Goal: Information Seeking & Learning: Learn about a topic

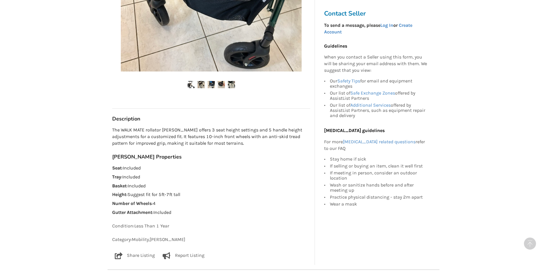
scroll to position [231, 0]
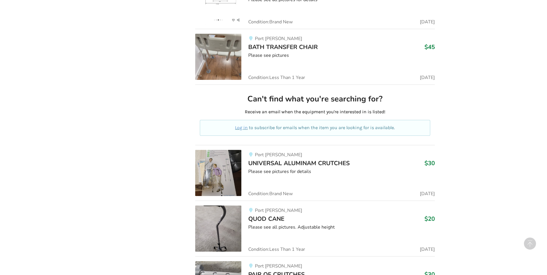
scroll to position [9908, 0]
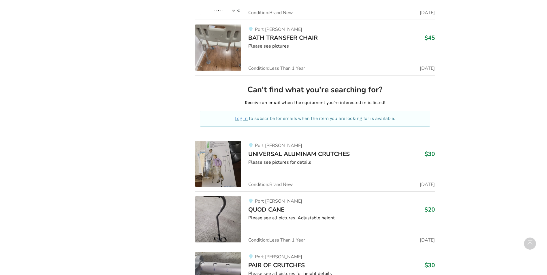
click at [224, 204] on img at bounding box center [218, 220] width 46 height 46
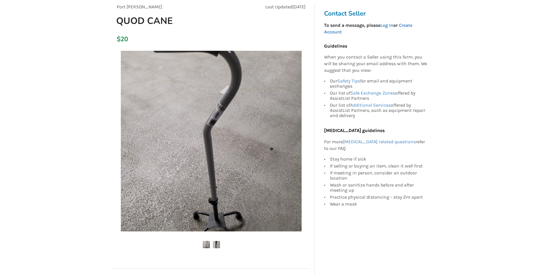
scroll to position [58, 0]
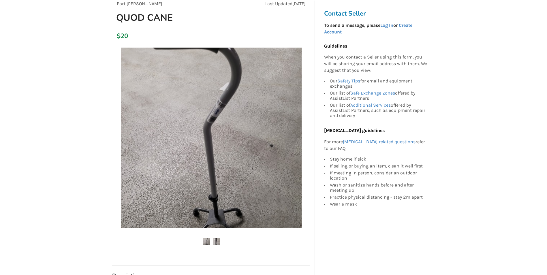
click at [218, 241] on img at bounding box center [216, 241] width 7 height 7
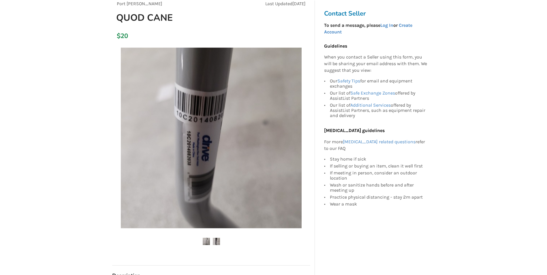
click at [206, 240] on img at bounding box center [206, 241] width 7 height 7
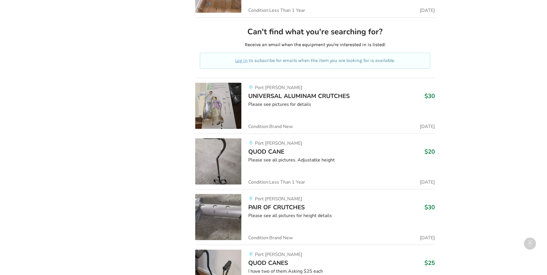
scroll to position [9994, 0]
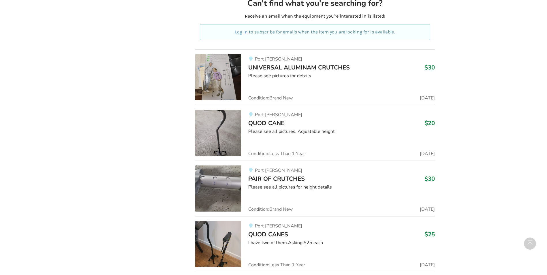
click at [217, 228] on img at bounding box center [218, 244] width 46 height 46
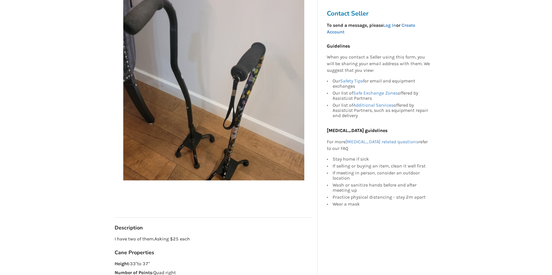
scroll to position [115, 0]
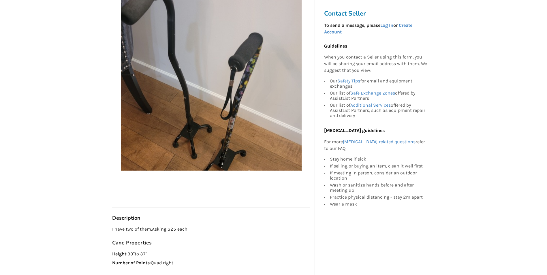
click at [222, 126] on img at bounding box center [211, 80] width 181 height 181
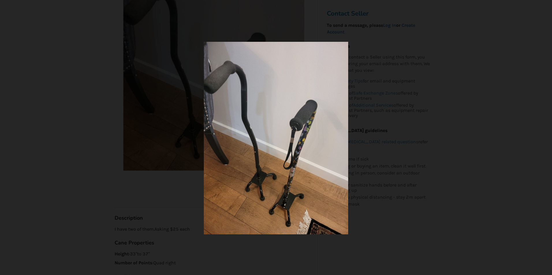
click at [257, 177] on img at bounding box center [276, 138] width 145 height 193
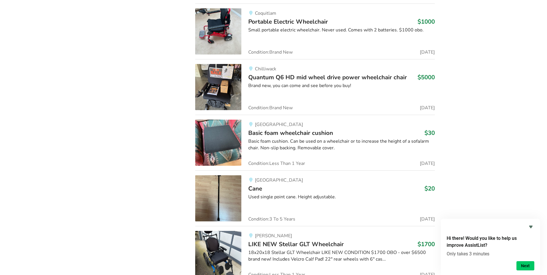
scroll to position [10340, 0]
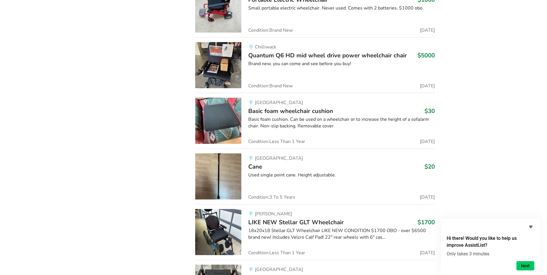
click at [232, 175] on img at bounding box center [218, 177] width 46 height 46
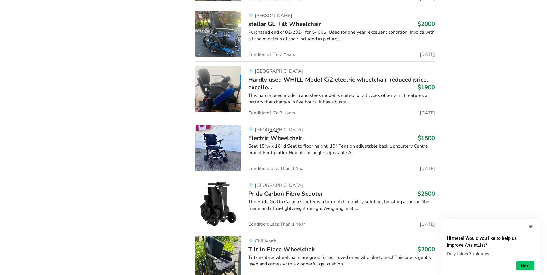
scroll to position [11024, 0]
